Goal: Obtain resource: Download file/media

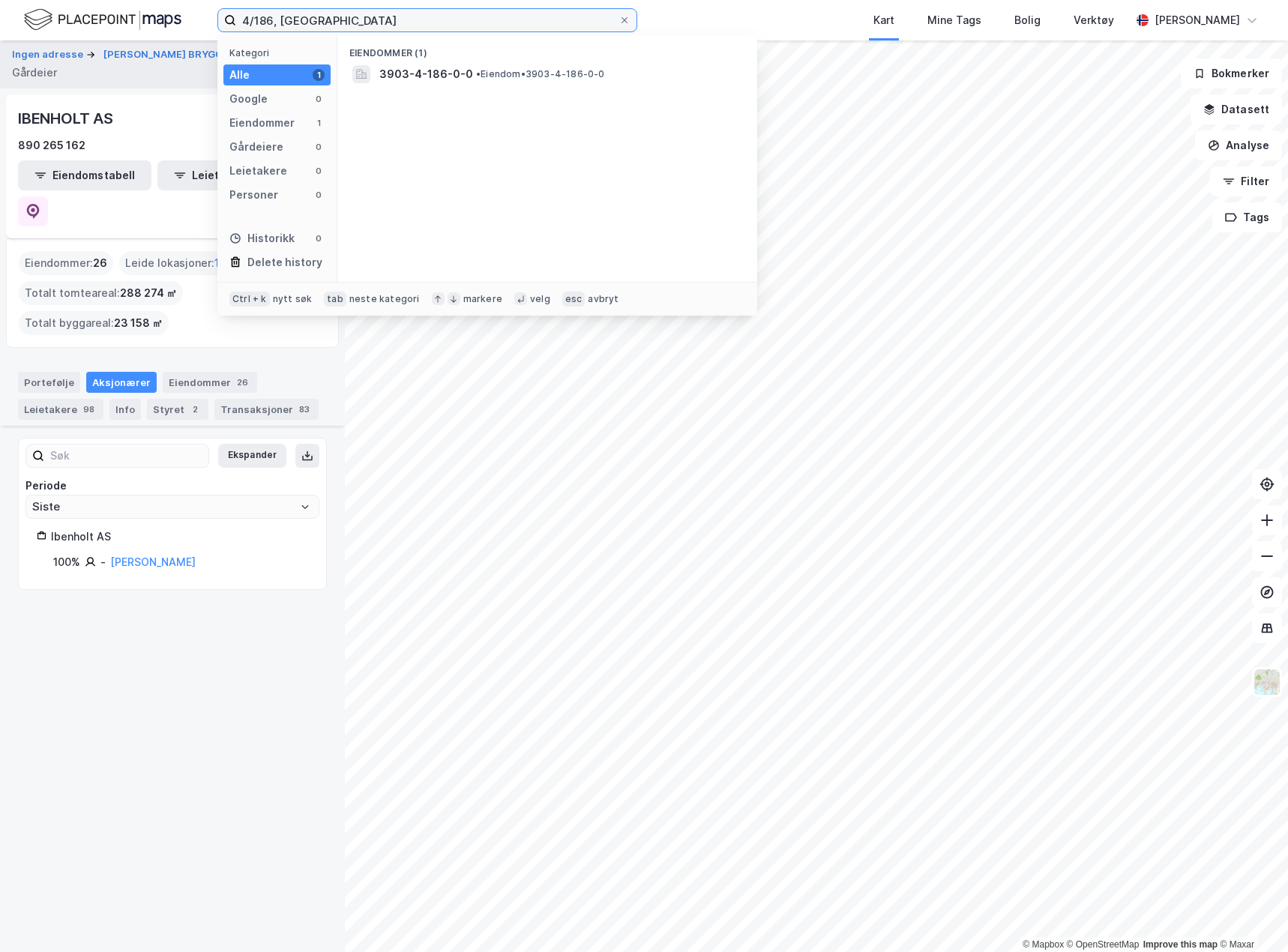
drag, startPoint x: 393, startPoint y: 17, endPoint x: -198, endPoint y: -10, distance: 591.6
click at [0, 0] on html "4/186, holmestrand Kategori Alle 1 Google 0 Eiendommer 1 Gårdeiere 0 Leietakere…" at bounding box center [644, 476] width 1288 height 952
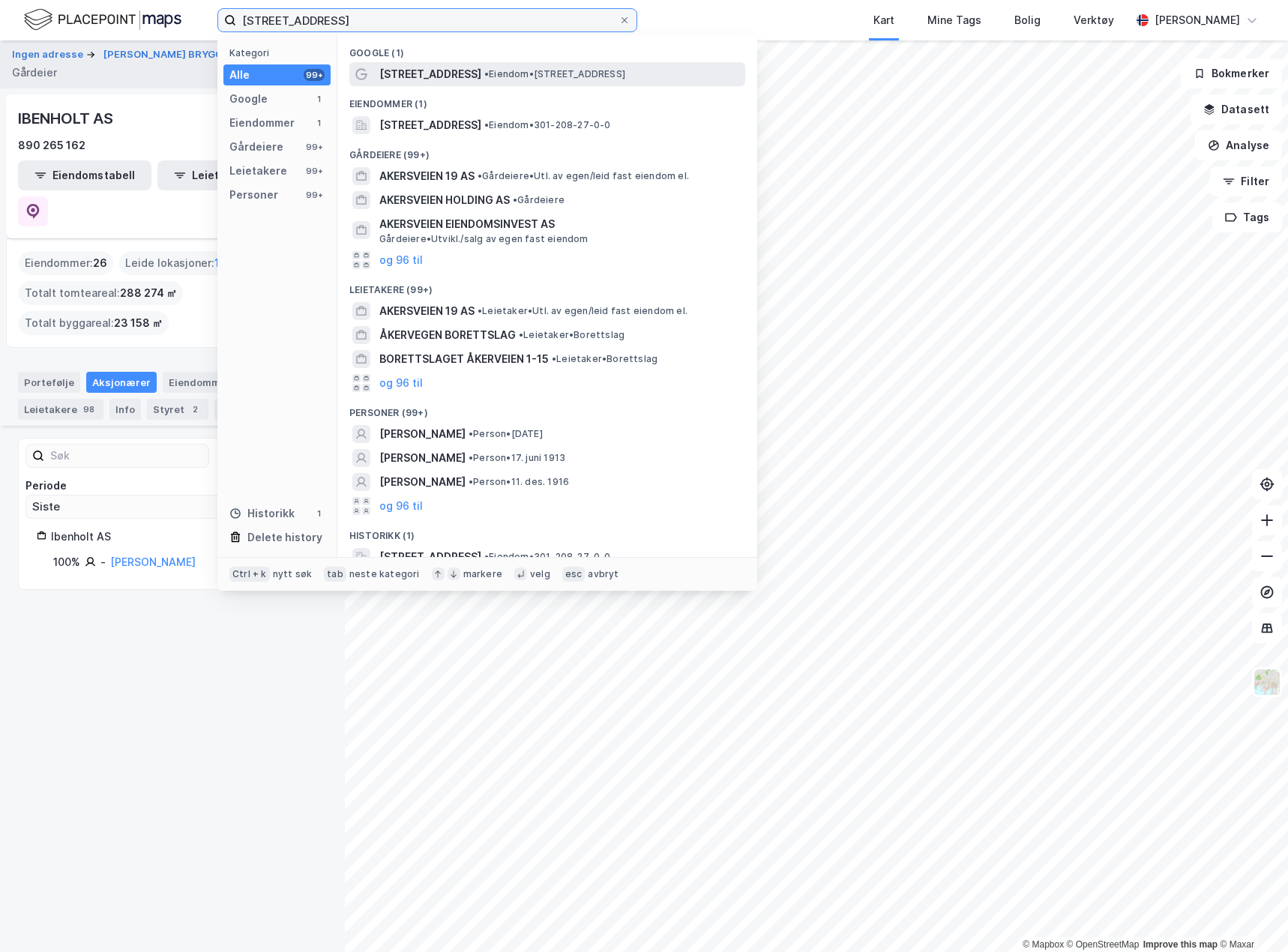
type input "[STREET_ADDRESS]"
click at [639, 73] on div "[STREET_ADDRESS] • Eiendom • [STREET_ADDRESS]" at bounding box center [560, 73] width 363 height 18
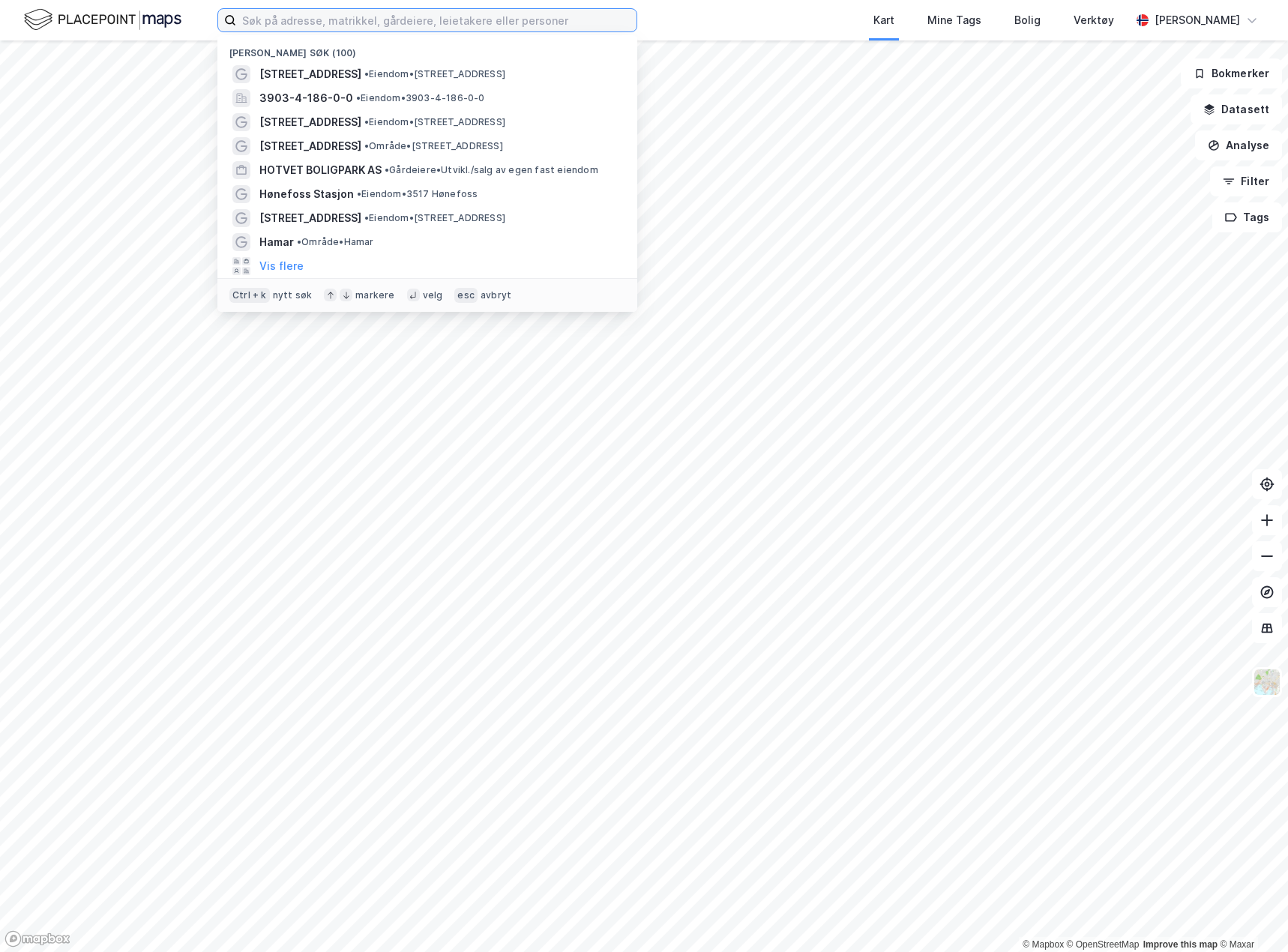
click at [317, 24] on input at bounding box center [436, 20] width 400 height 23
click at [365, 75] on span "• Eiendom • [STREET_ADDRESS]" at bounding box center [435, 74] width 141 height 12
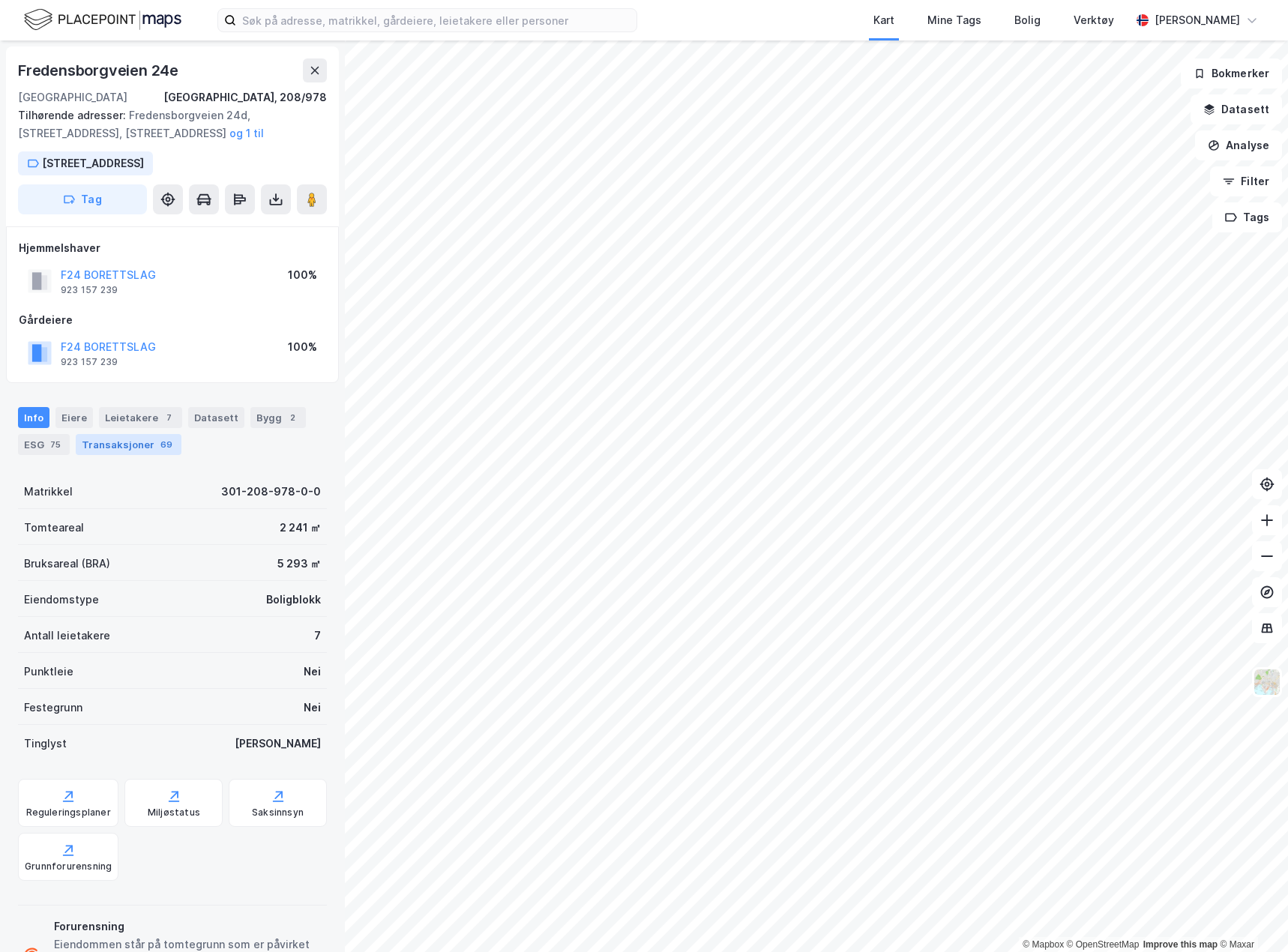
click at [89, 452] on div "Transaksjoner 69" at bounding box center [128, 444] width 106 height 21
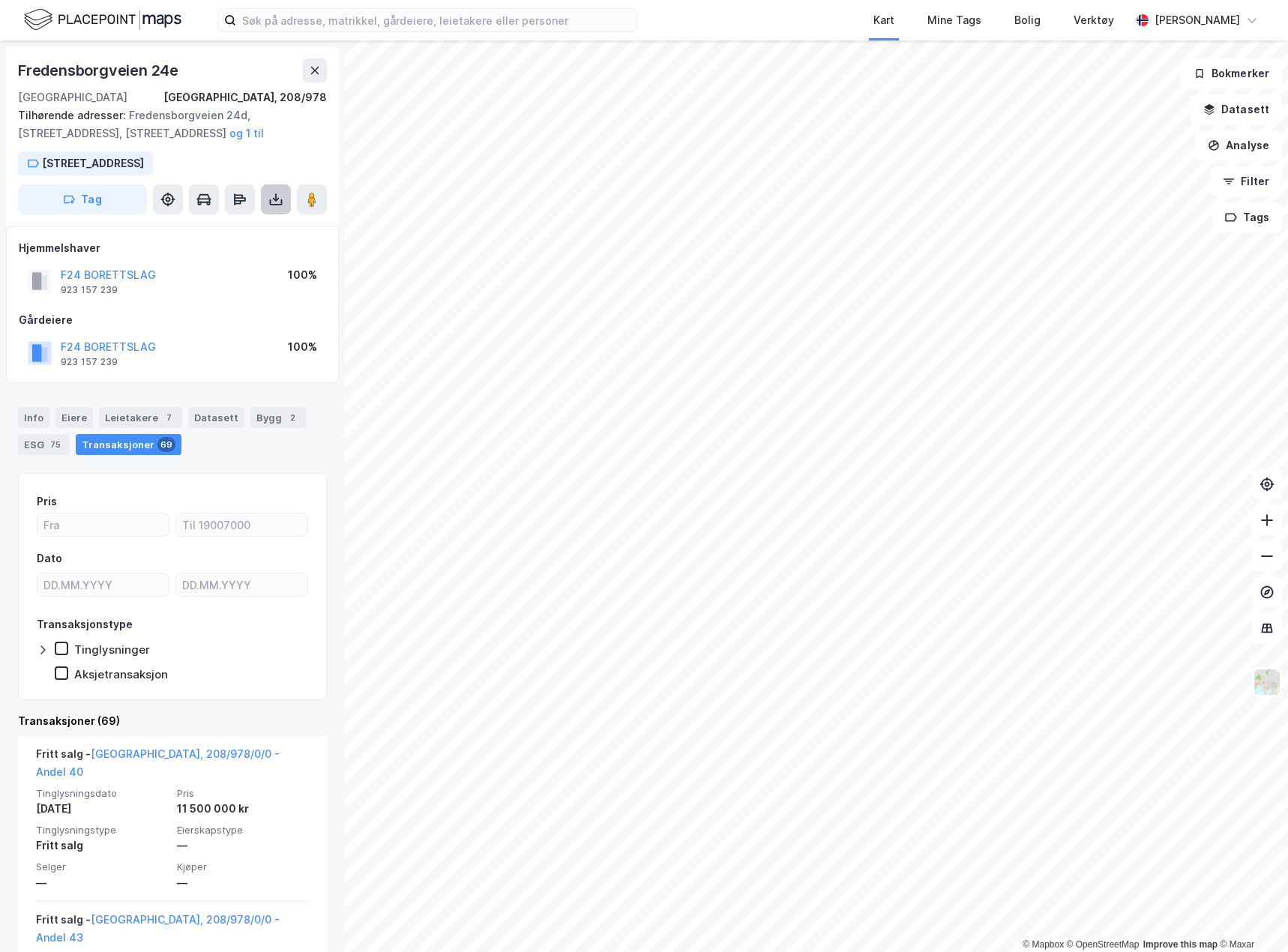
click at [275, 197] on icon at bounding box center [276, 199] width 15 height 15
click at [222, 235] on div "Last ned grunnbok" at bounding box center [210, 230] width 160 height 24
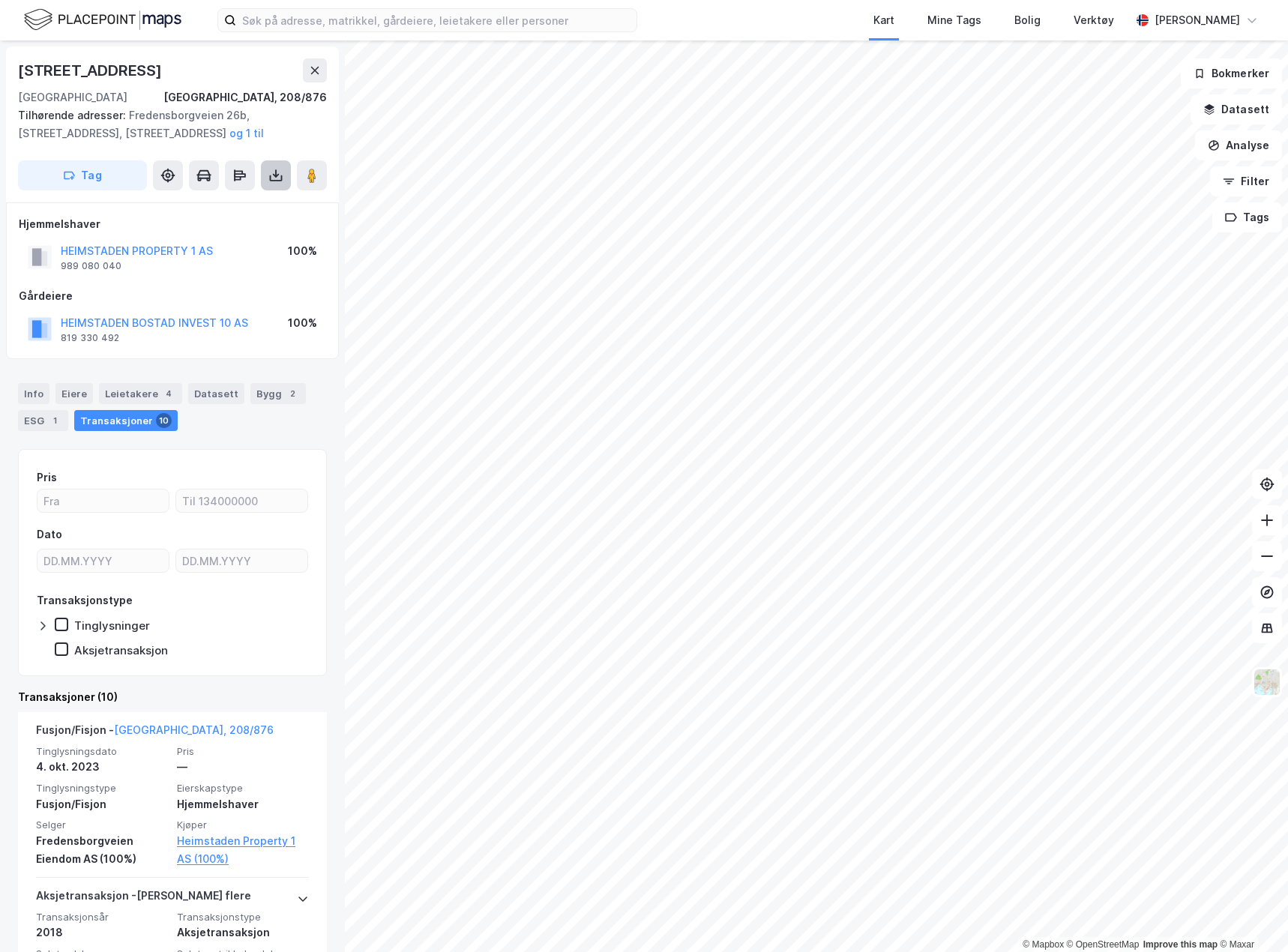
click at [267, 175] on button at bounding box center [276, 176] width 30 height 30
click at [241, 201] on div "Last ned grunnbok" at bounding box center [201, 205] width 87 height 12
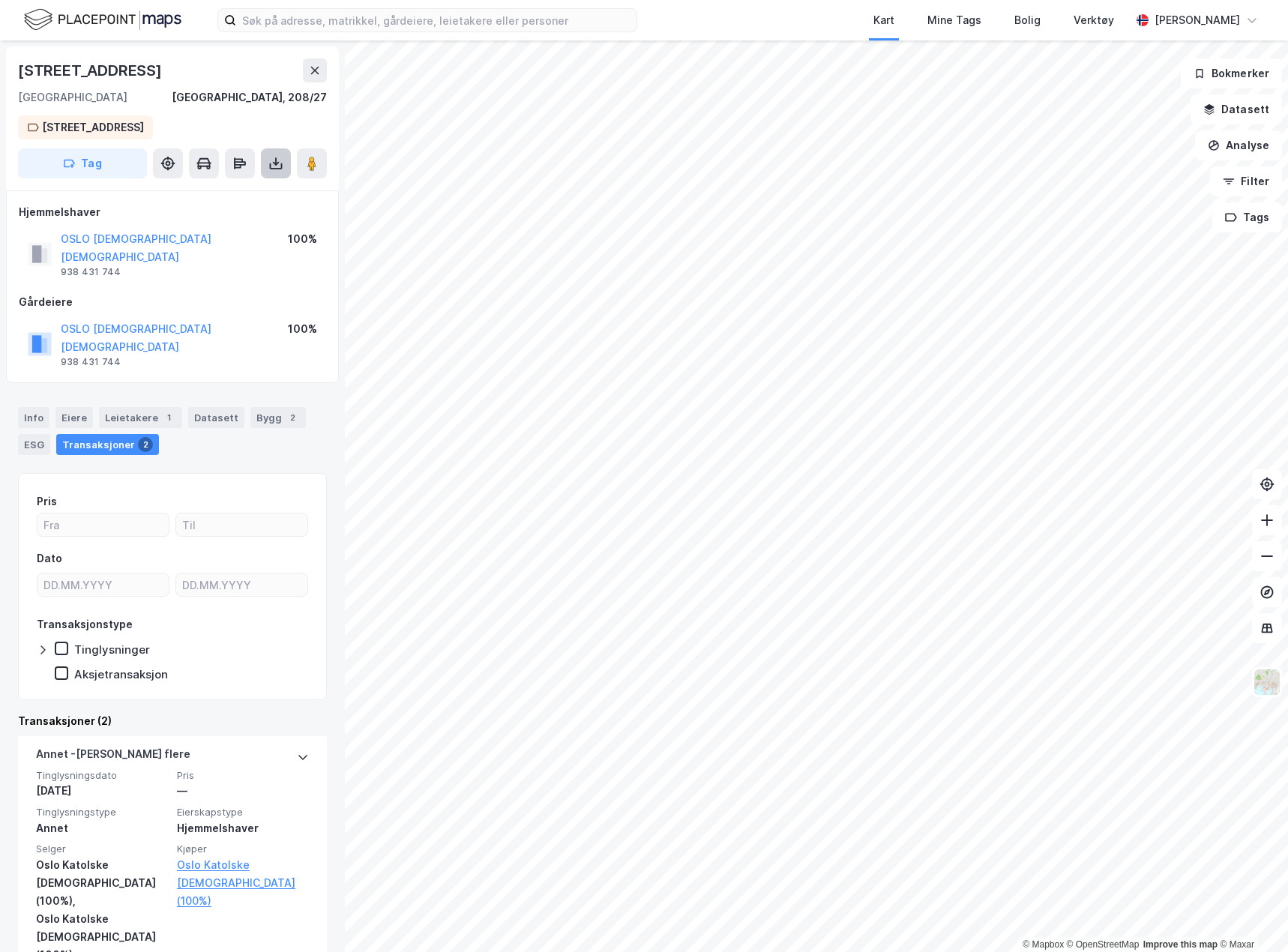
click at [266, 176] on button at bounding box center [276, 164] width 30 height 30
click at [243, 197] on div "Last ned grunnbok" at bounding box center [201, 193] width 87 height 12
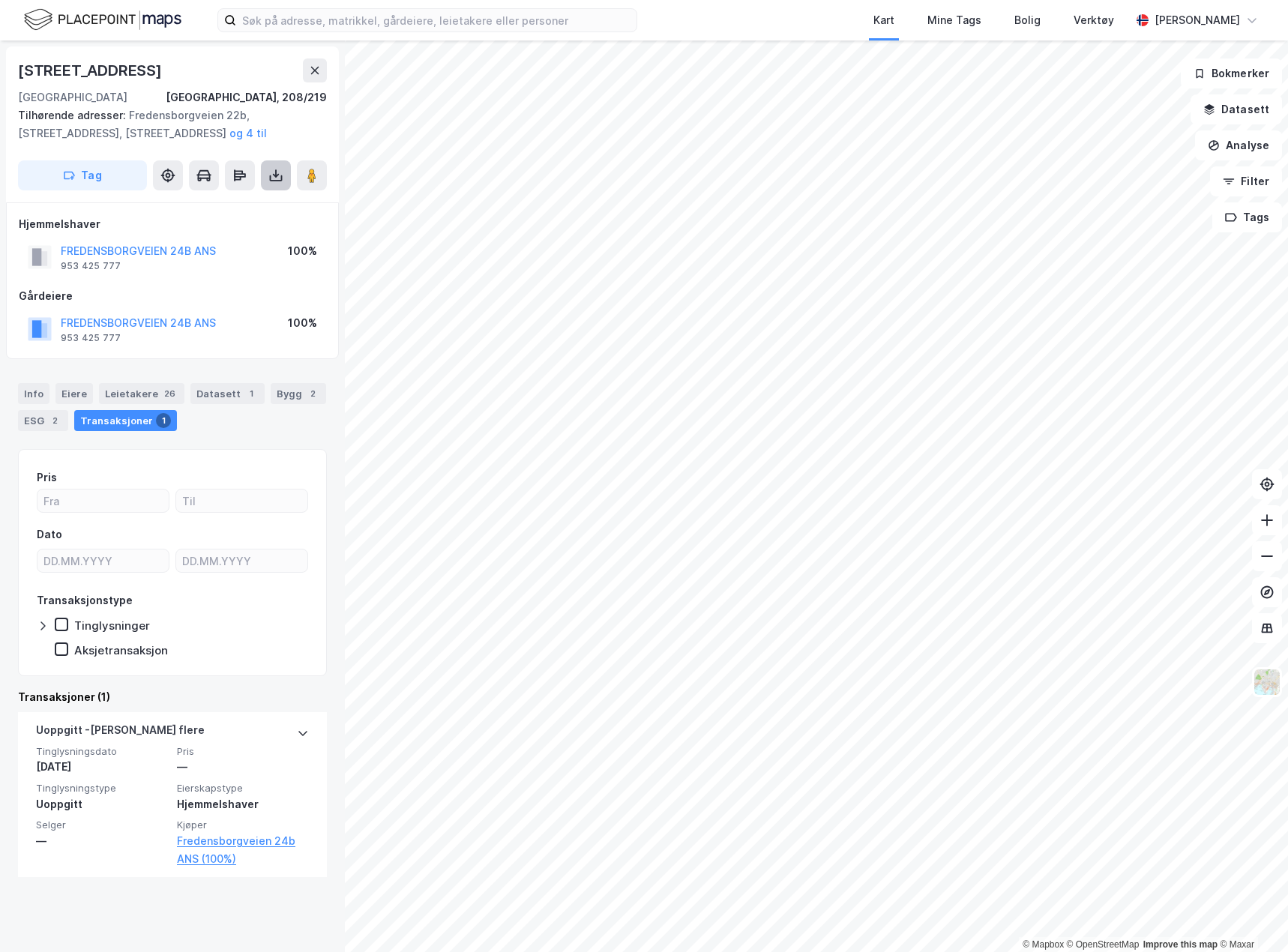
click at [274, 182] on icon at bounding box center [276, 176] width 15 height 15
click at [256, 213] on div "Last ned grunnbok" at bounding box center [210, 205] width 160 height 24
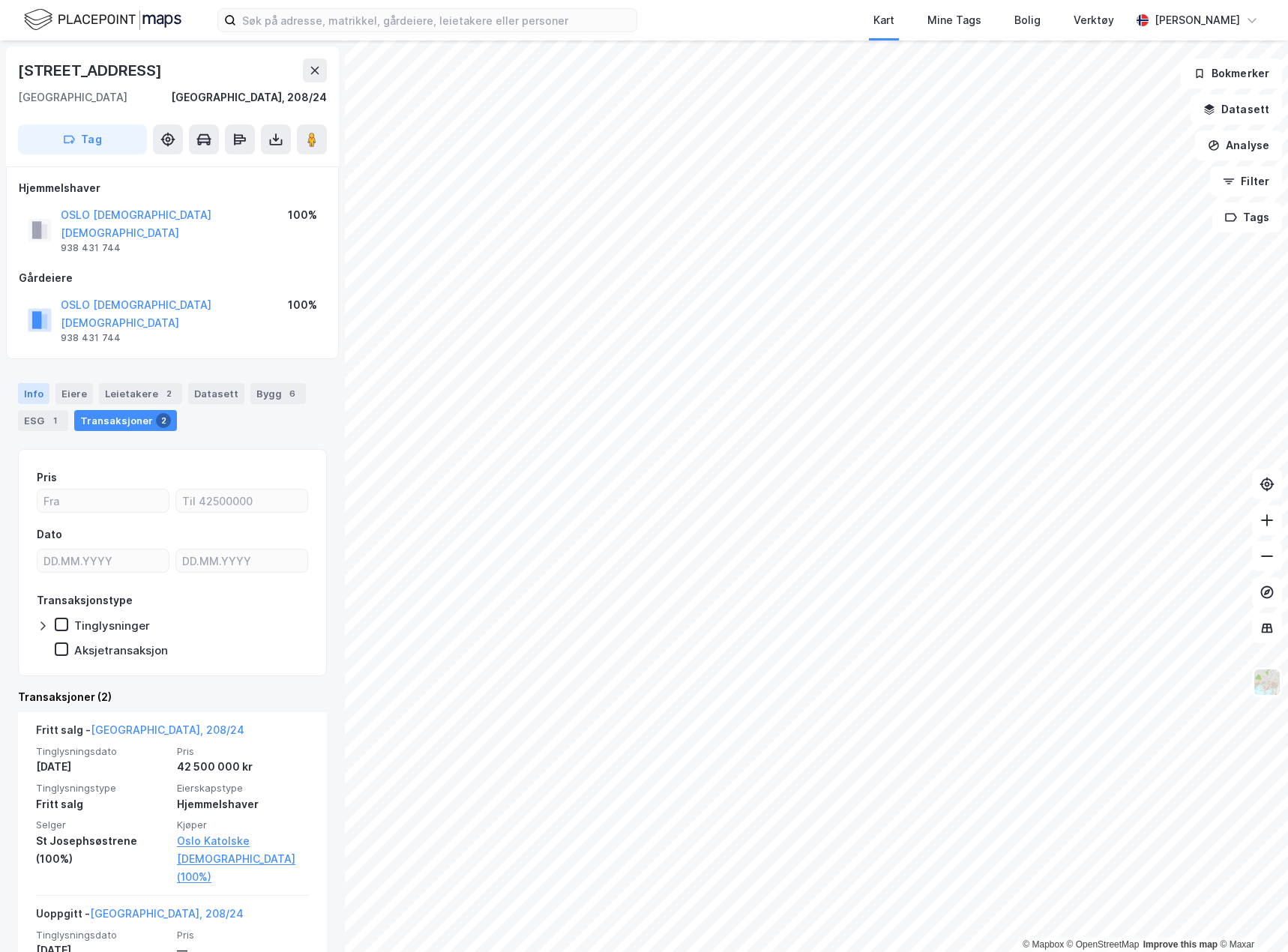
click at [39, 383] on div "Info" at bounding box center [33, 393] width 31 height 21
